Goal: Information Seeking & Learning: Learn about a topic

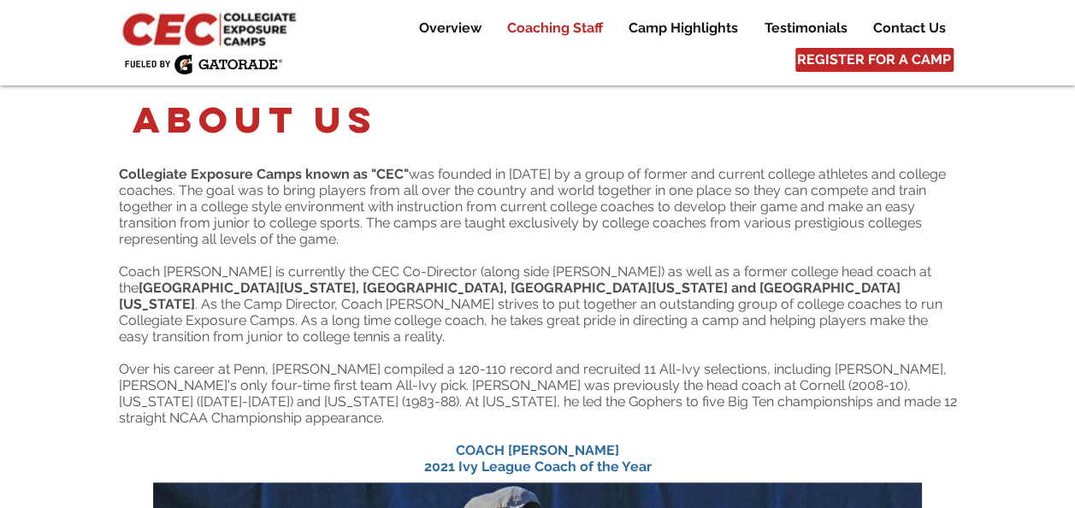
click at [570, 27] on p "Coaching Staff" at bounding box center [555, 28] width 113 height 21
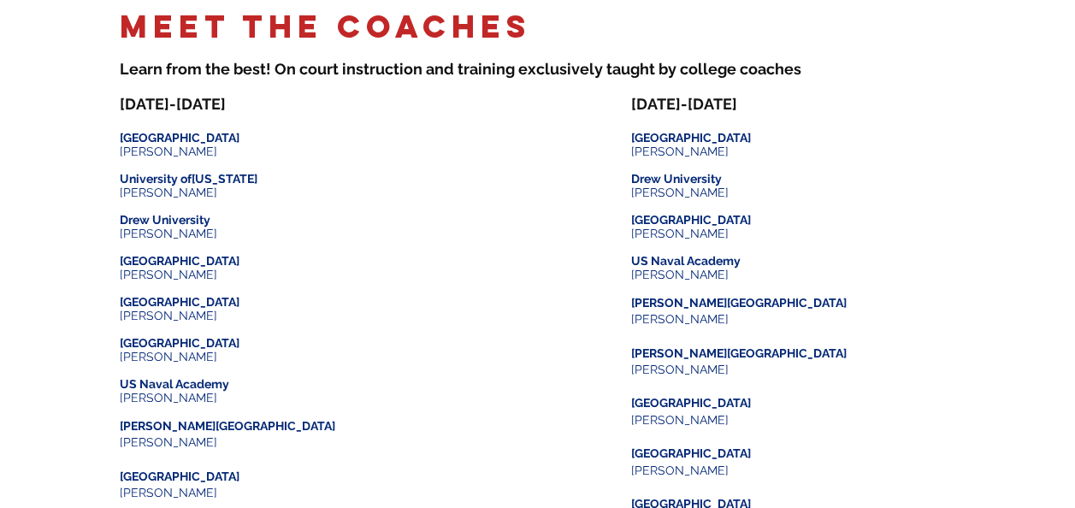
scroll to position [2224, 0]
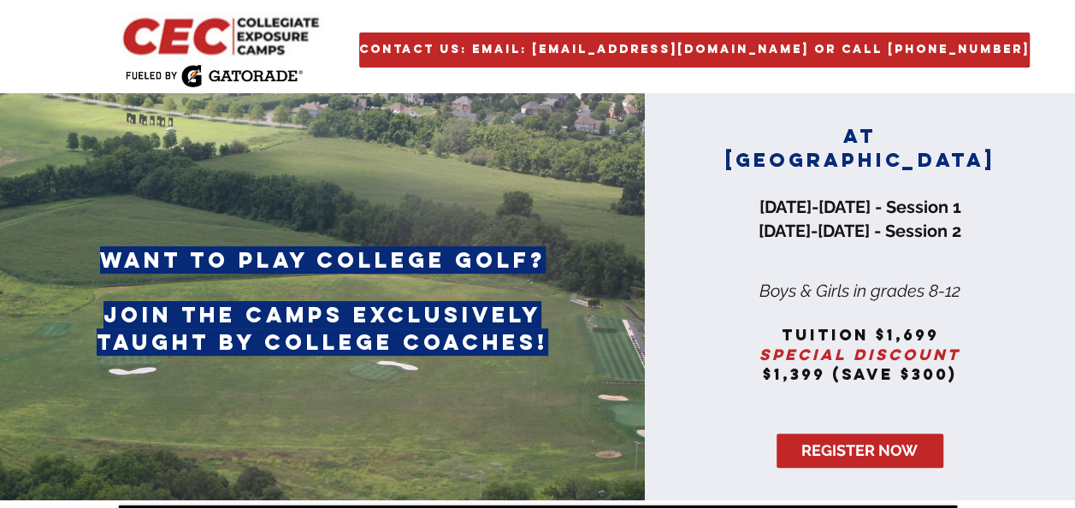
click at [1027, 243] on div at bounding box center [860, 296] width 430 height 407
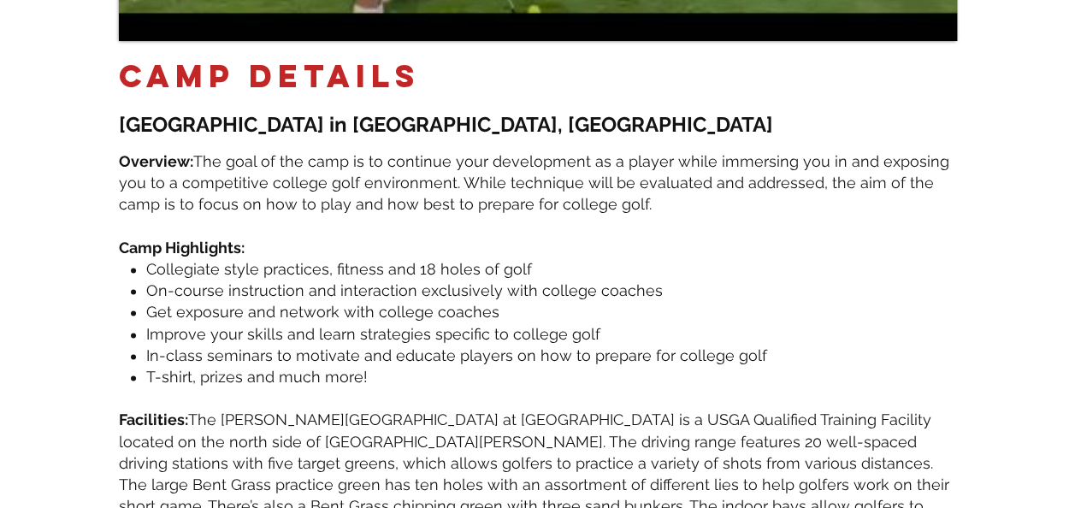
scroll to position [1021, 0]
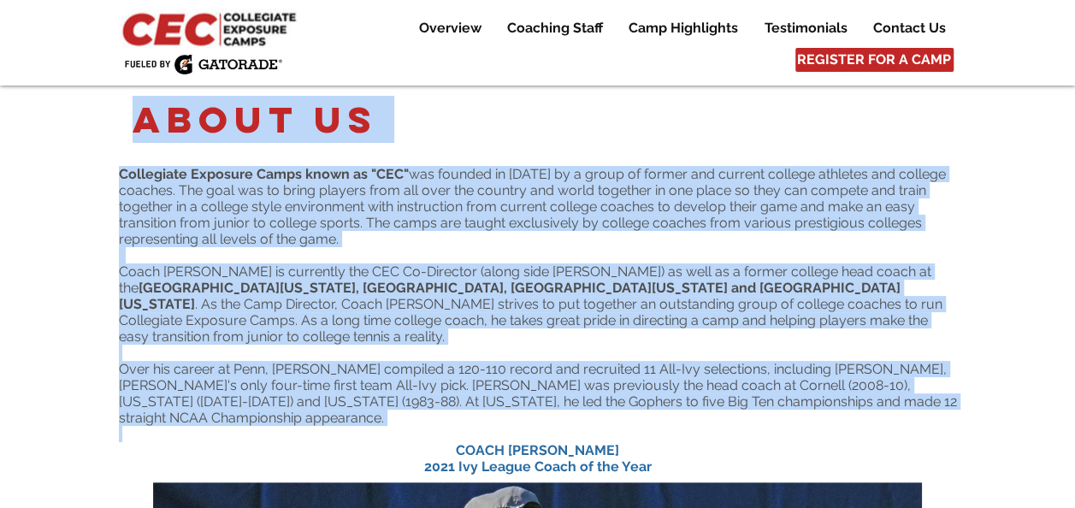
drag, startPoint x: 128, startPoint y: 124, endPoint x: 948, endPoint y: 409, distance: 867.6
click at [948, 409] on section "About Us Collegiate Exposure Camps known as "CEC" was founded in 2014 by a grou…" at bounding box center [537, 282] width 1075 height 393
drag, startPoint x: 948, startPoint y: 409, endPoint x: 826, endPoint y: 393, distance: 122.4
click at [826, 393] on span "Over his career at Penn, [PERSON_NAME] compiled a 120-110 record and recruited …" at bounding box center [538, 393] width 838 height 65
click at [919, 393] on p "Over his career at Penn, [PERSON_NAME] compiled a 120-110 record and recruited …" at bounding box center [538, 393] width 838 height 65
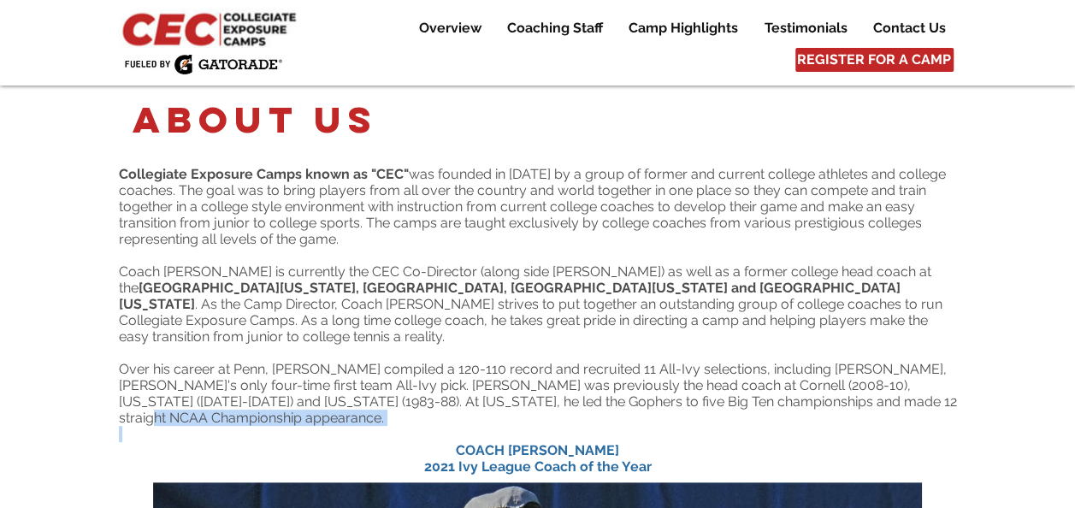
drag, startPoint x: 840, startPoint y: 376, endPoint x: 898, endPoint y: 409, distance: 66.6
click at [898, 409] on div "Collegiate Exposure Camps known as "CEC" was founded in 2014 by a group of form…" at bounding box center [538, 320] width 838 height 309
click at [736, 361] on span "Over his career at Penn, [PERSON_NAME] compiled a 120-110 record and recruited …" at bounding box center [538, 393] width 838 height 65
click at [547, 27] on p "Coaching Staff" at bounding box center [555, 28] width 113 height 21
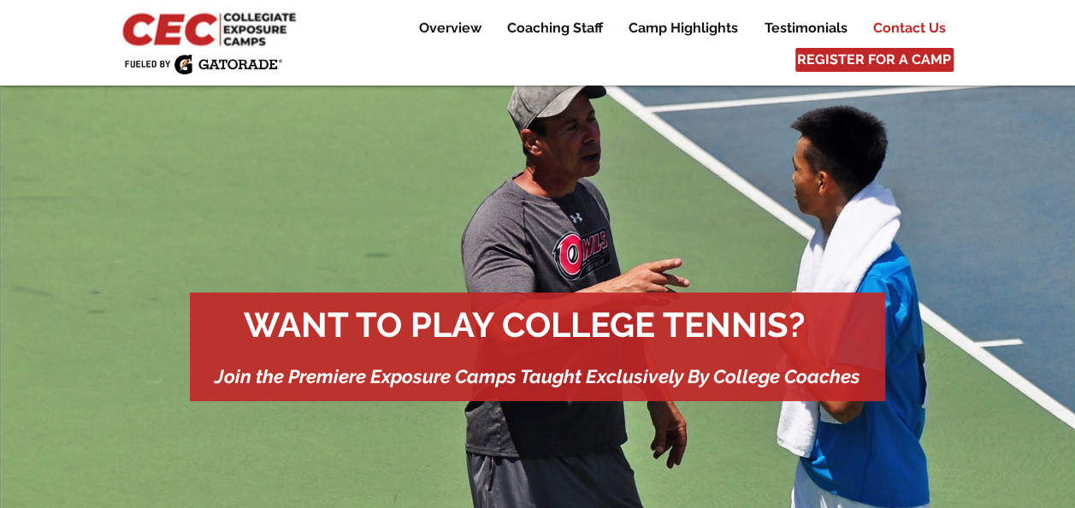
click at [895, 27] on p "Contact Us" at bounding box center [910, 28] width 90 height 21
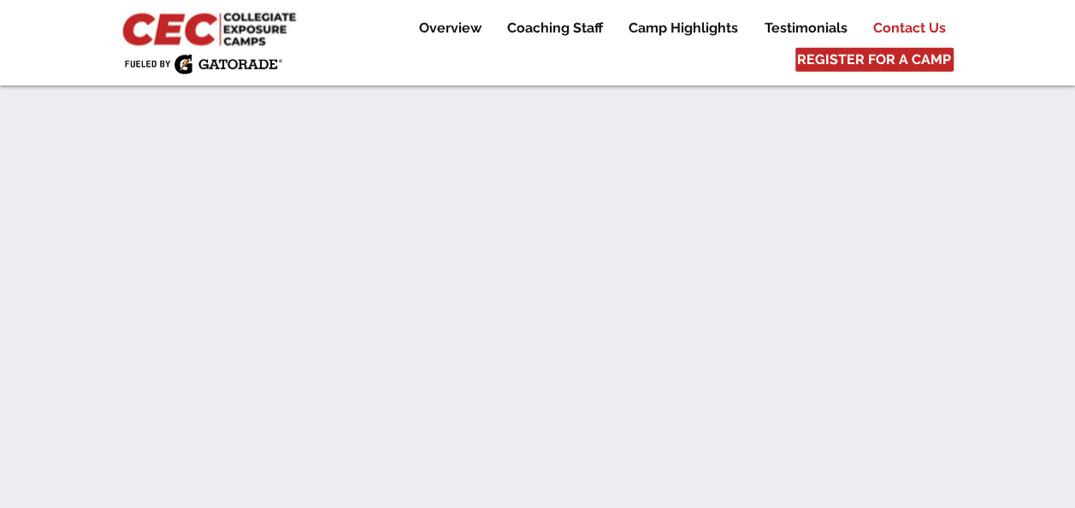
scroll to position [9233, 0]
click at [784, 27] on p "Testimonials" at bounding box center [806, 28] width 100 height 21
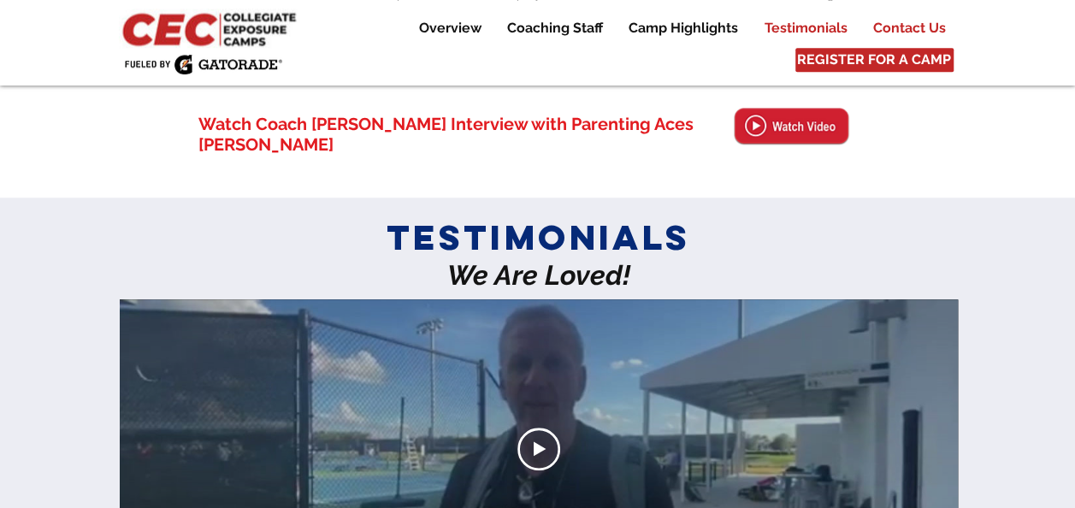
scroll to position [3953, 0]
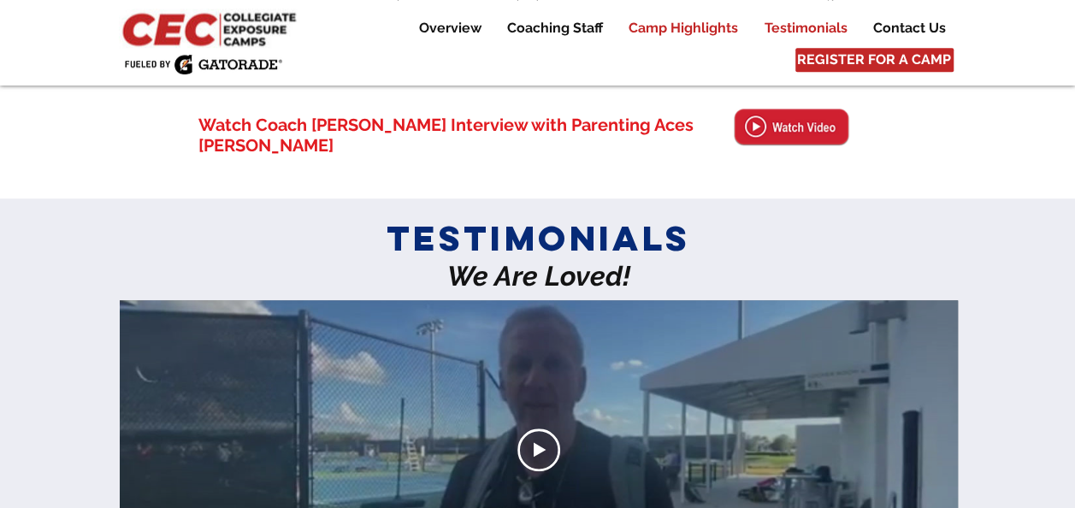
click at [693, 27] on p "Camp Highlights" at bounding box center [683, 28] width 127 height 21
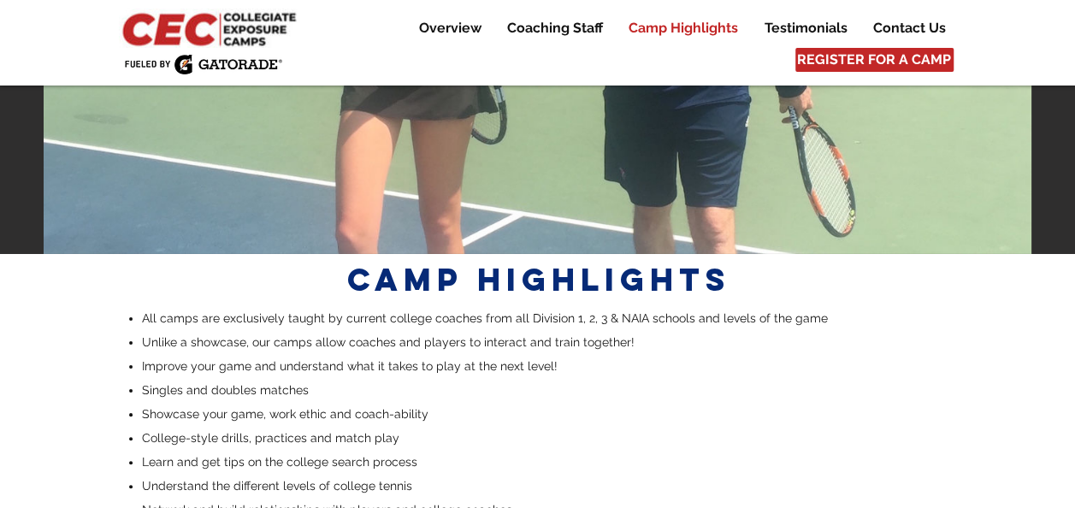
scroll to position [3187, 0]
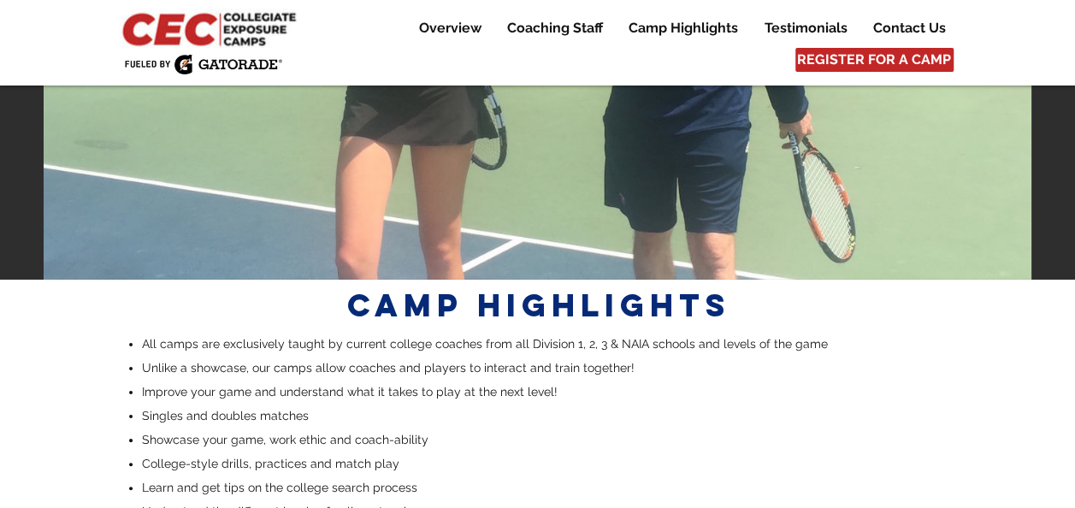
drag, startPoint x: 936, startPoint y: 200, endPoint x: 985, endPoint y: 255, distance: 73.3
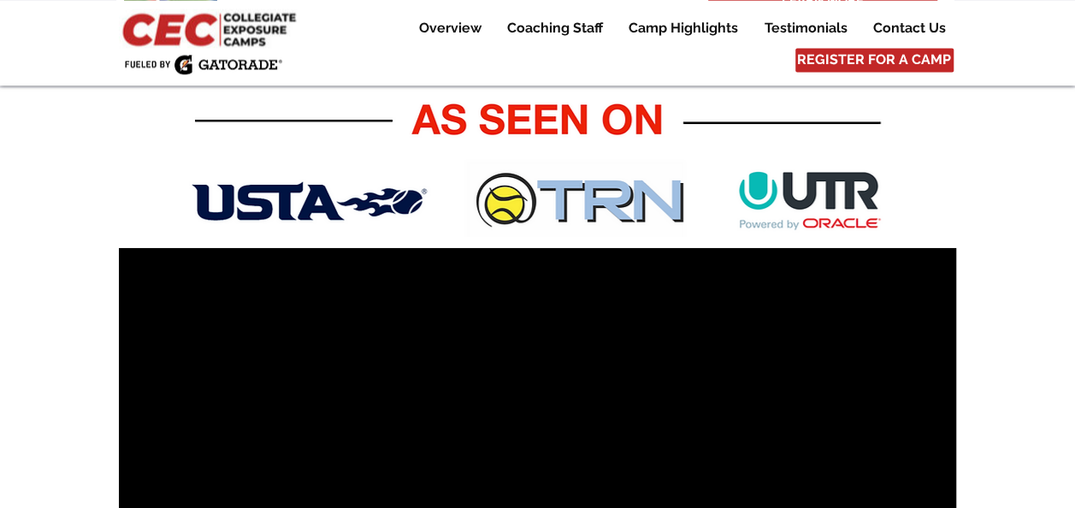
scroll to position [345, 0]
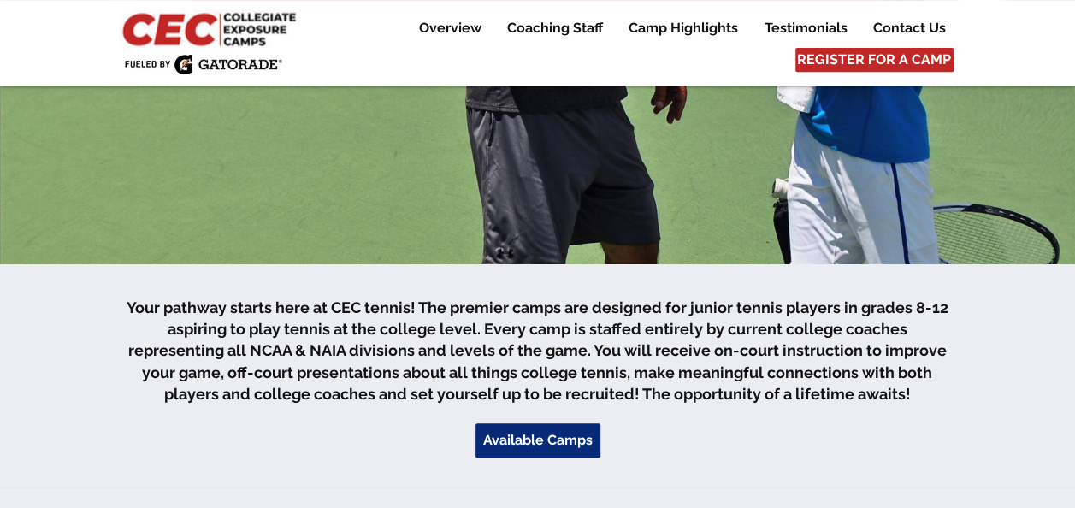
drag, startPoint x: 961, startPoint y: 399, endPoint x: 947, endPoint y: 132, distance: 268.1
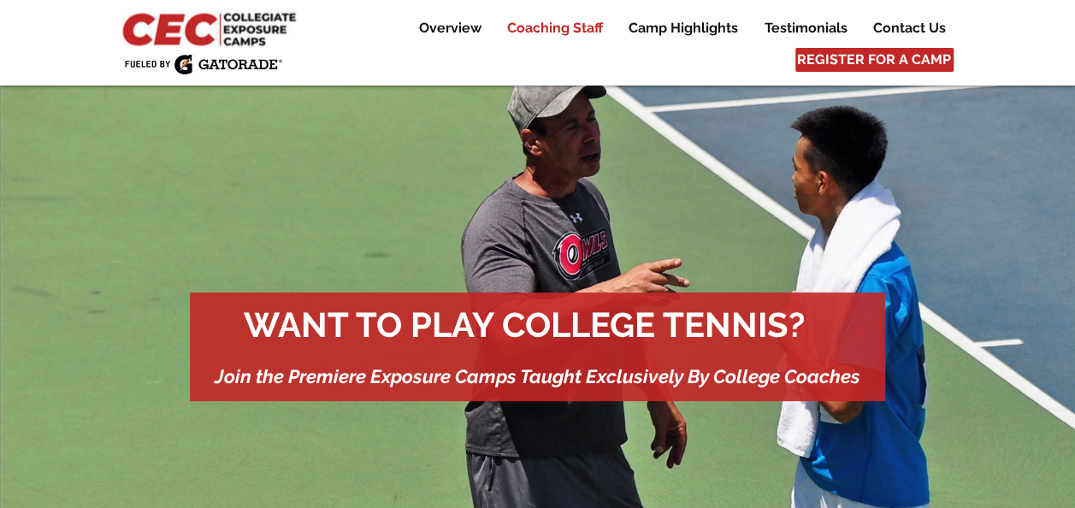
click at [556, 38] on p "Coaching Staff" at bounding box center [555, 28] width 113 height 21
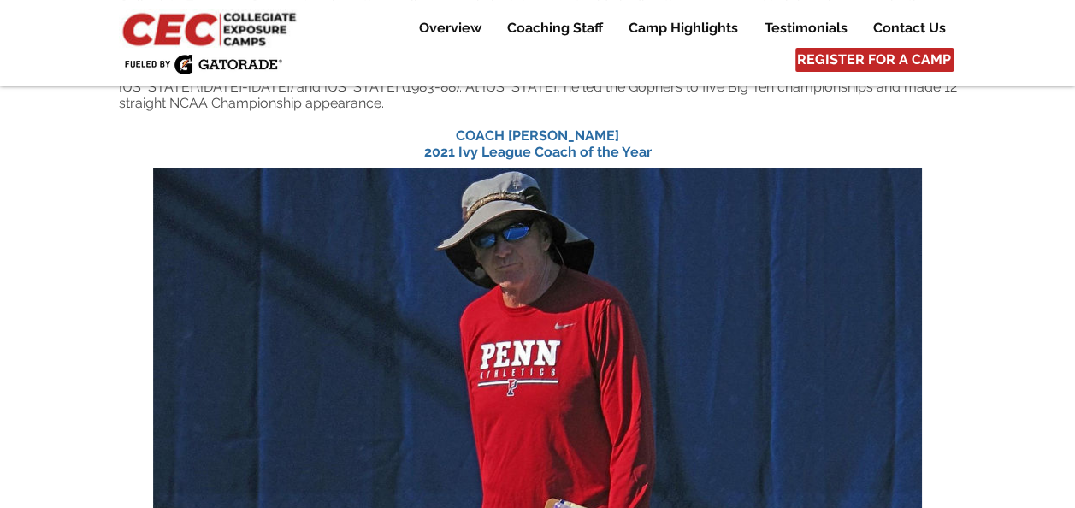
scroll to position [342, 0]
